Goal: Register for event/course

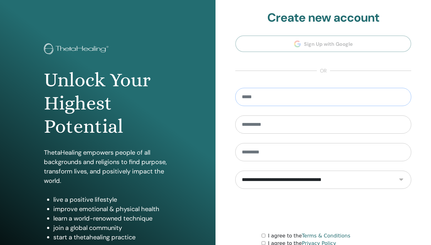
type input "**********"
type input "*****"
select select "***"
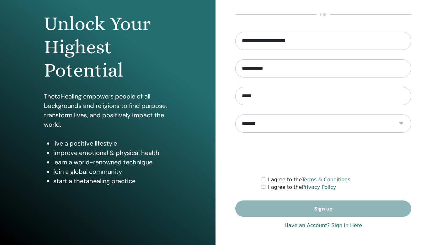
scroll to position [56, 0]
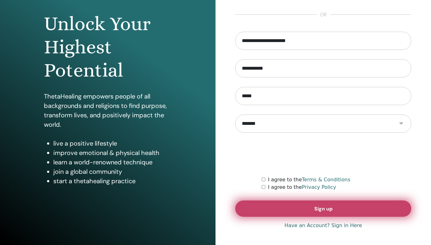
click at [287, 207] on button "Sign up" at bounding box center [323, 209] width 176 height 16
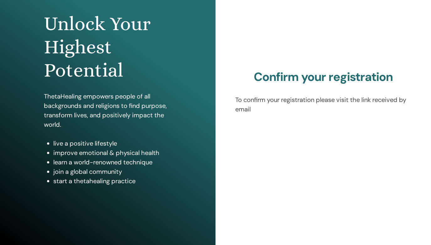
scroll to position [56, 0]
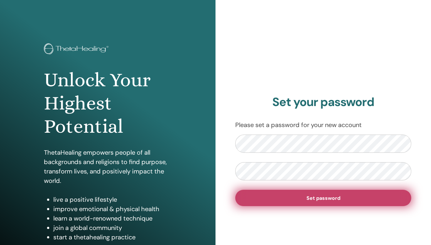
click at [309, 197] on span "Set password" at bounding box center [324, 198] width 34 height 7
click at [331, 196] on span "Set password" at bounding box center [324, 198] width 34 height 7
click at [293, 201] on button "Set password" at bounding box center [323, 198] width 176 height 16
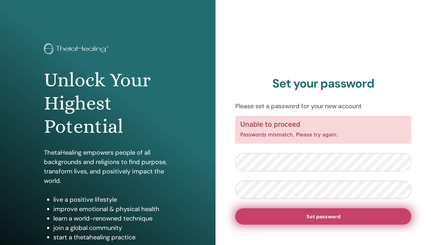
click at [311, 217] on span "Set password" at bounding box center [324, 216] width 34 height 7
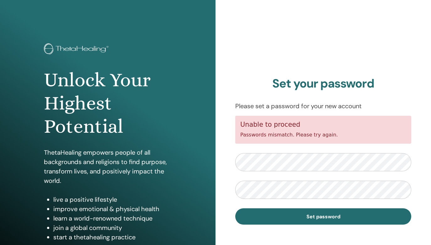
click at [80, 47] on img at bounding box center [77, 49] width 67 height 13
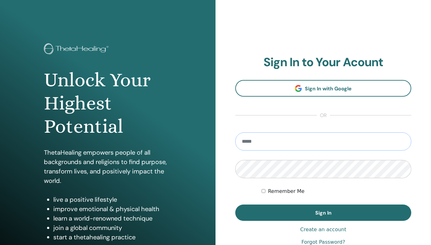
type input "**********"
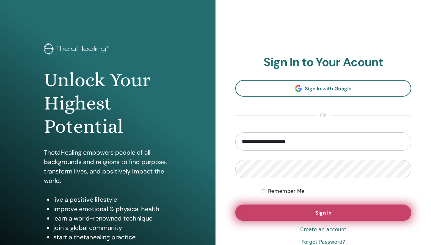
click at [331, 212] on span "Sign In" at bounding box center [323, 213] width 16 height 7
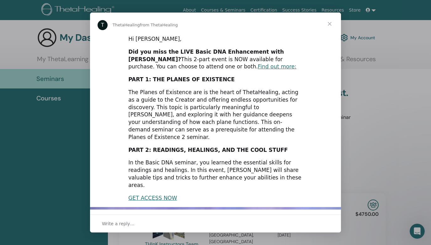
click at [331, 25] on span "Close" at bounding box center [330, 24] width 23 height 23
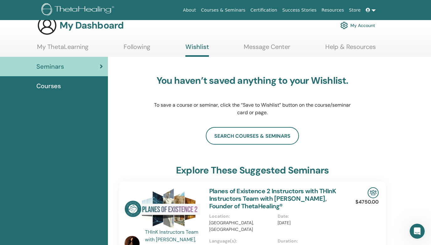
scroll to position [13, 0]
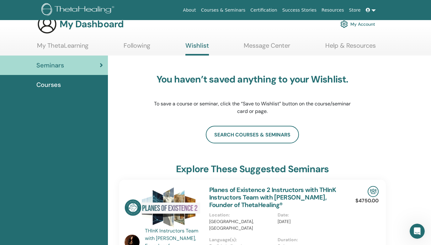
click at [50, 87] on span "Courses" at bounding box center [48, 84] width 24 height 9
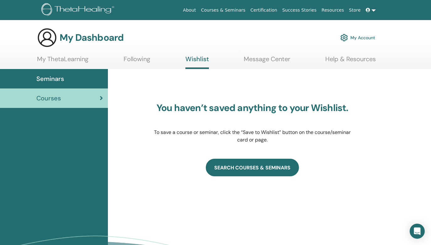
click at [275, 170] on link "SEARCH COURSES & SEMINARS" at bounding box center [252, 168] width 93 height 18
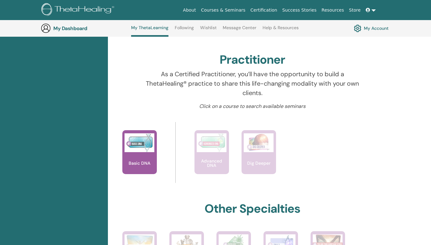
scroll to position [193, 0]
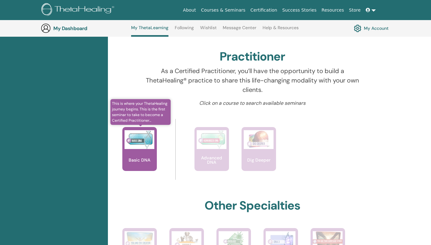
click at [141, 151] on div "Basic DNA" at bounding box center [139, 149] width 35 height 44
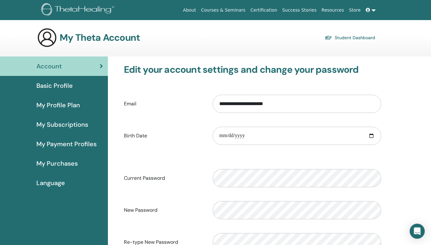
click at [63, 106] on span "My Profile Plan" at bounding box center [58, 104] width 44 height 9
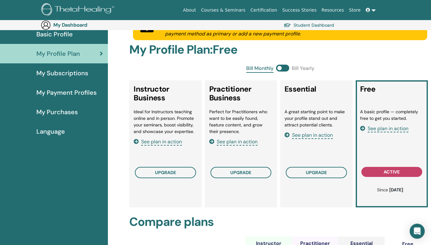
scroll to position [62, 0]
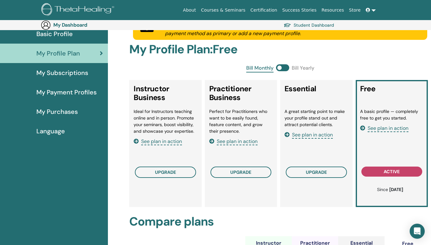
click at [70, 77] on span "My Subscriptions" at bounding box center [62, 72] width 52 height 9
